Goal: Find specific page/section: Find specific page/section

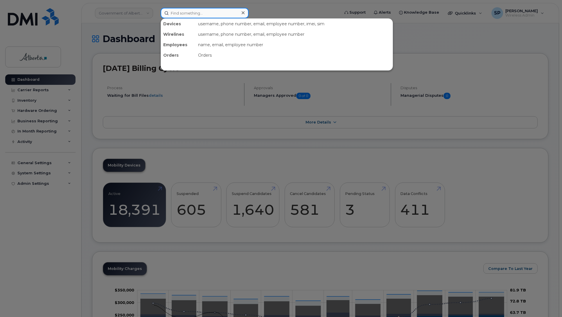
click at [178, 15] on input at bounding box center [205, 13] width 88 height 10
paste input "5875450300"
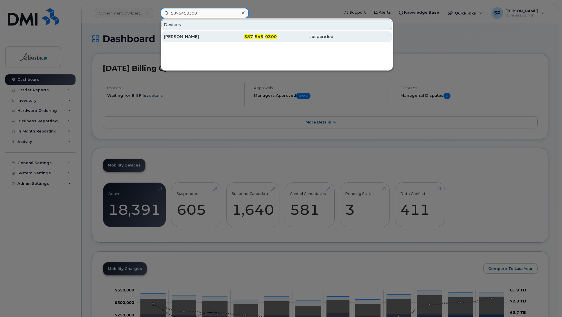
type input "5875450300"
click at [181, 38] on div "[PERSON_NAME]" at bounding box center [192, 37] width 57 height 6
